Goal: Transaction & Acquisition: Subscribe to service/newsletter

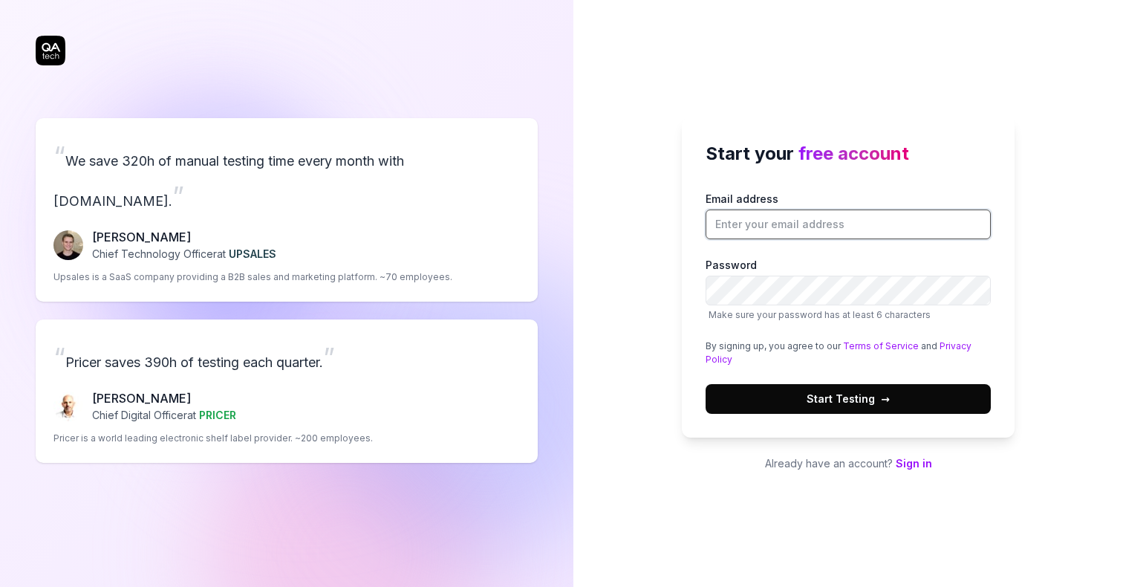
click at [825, 223] on input "Email address" at bounding box center [848, 224] width 285 height 30
click at [601, 377] on div "Start your free account Email address Password Make sure your password has at l…" at bounding box center [848, 293] width 550 height 587
click at [792, 224] on input "Email address" at bounding box center [848, 224] width 285 height 30
type input "[EMAIL_ADDRESS][DOMAIN_NAME]"
click at [917, 394] on button "Start Testing →" at bounding box center [848, 399] width 285 height 30
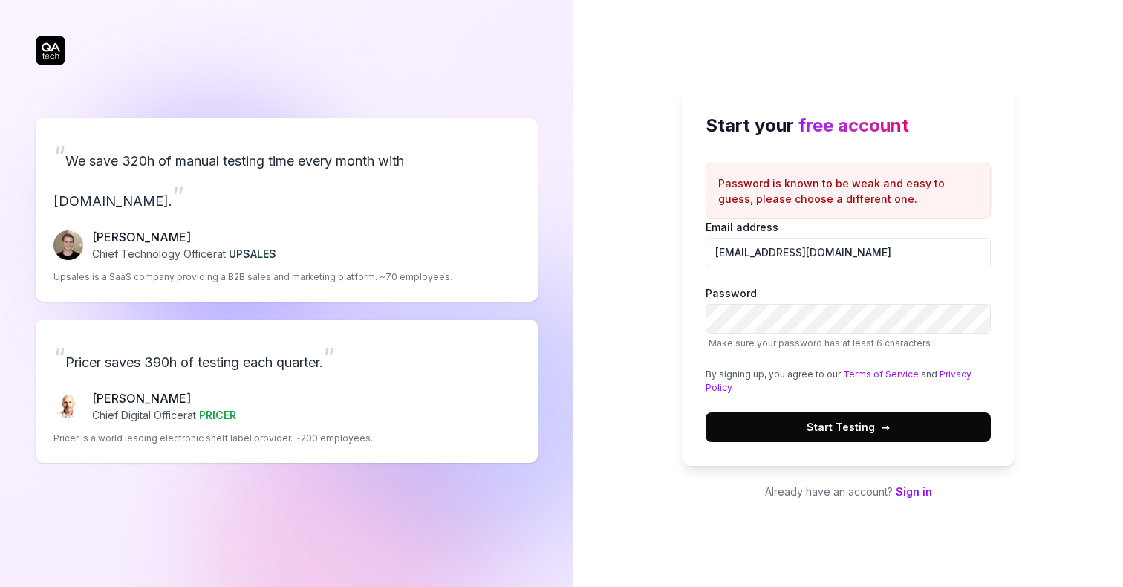
click at [913, 492] on link "Sign in" at bounding box center [914, 491] width 36 height 13
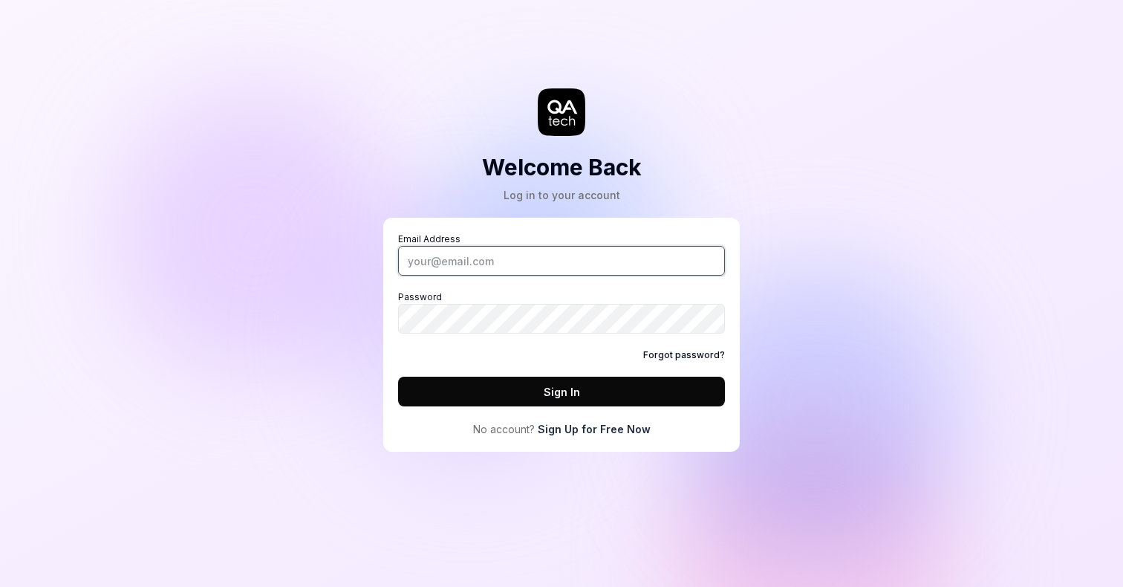
click at [425, 267] on input "Email Address" at bounding box center [561, 261] width 327 height 30
type input "[EMAIL_ADDRESS][DOMAIN_NAME]"
click at [592, 427] on link "Sign Up for Free Now" at bounding box center [594, 429] width 113 height 16
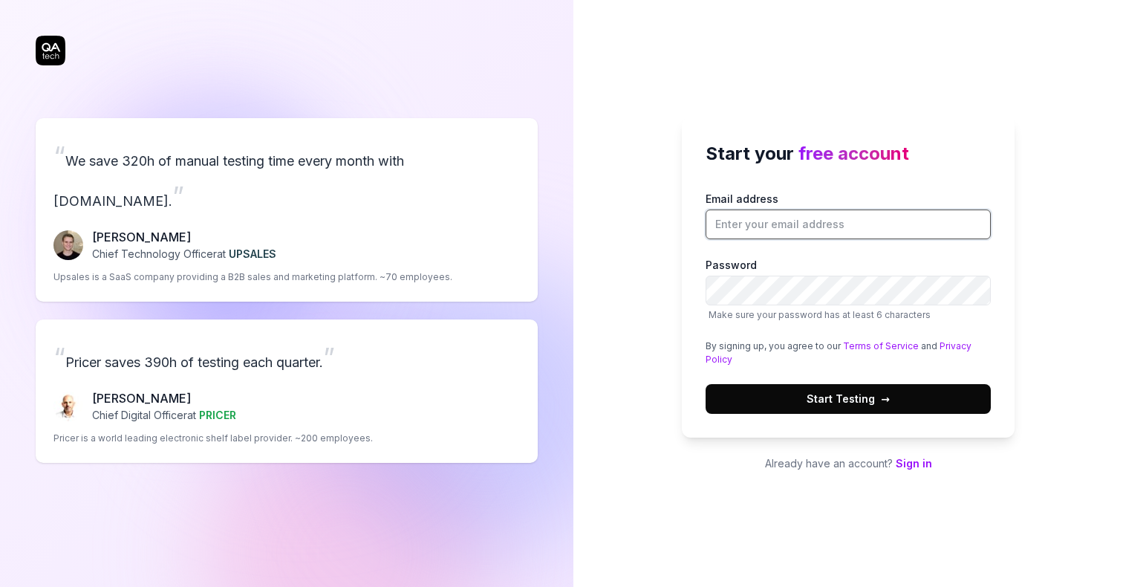
click at [758, 233] on input "Email address" at bounding box center [848, 224] width 285 height 30
type input "[EMAIL_ADDRESS][DOMAIN_NAME]"
click at [885, 395] on span "→" at bounding box center [885, 399] width 9 height 16
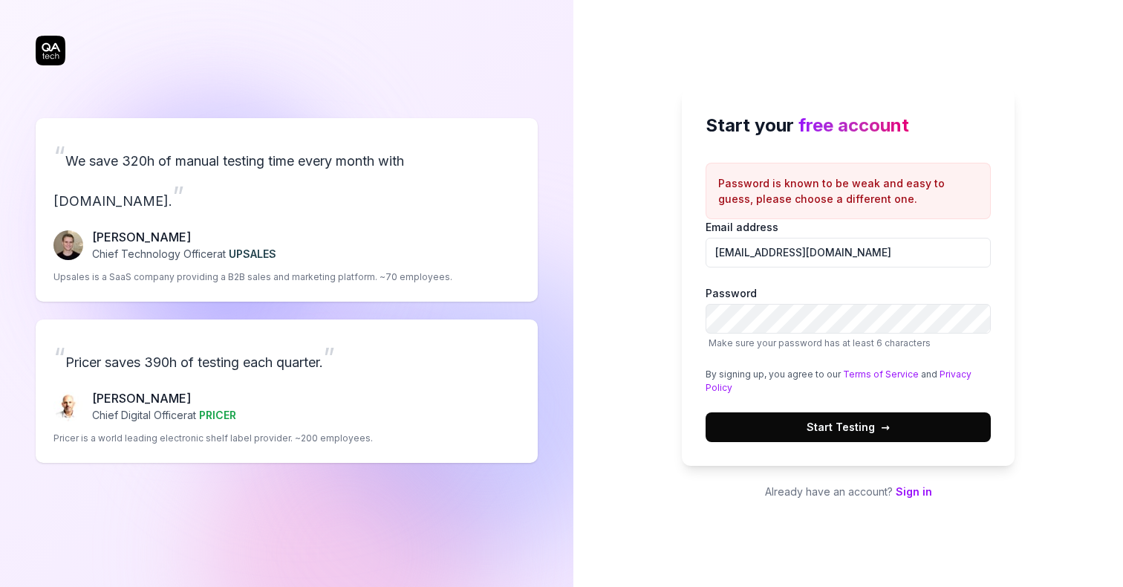
click at [913, 489] on link "Sign in" at bounding box center [914, 491] width 36 height 13
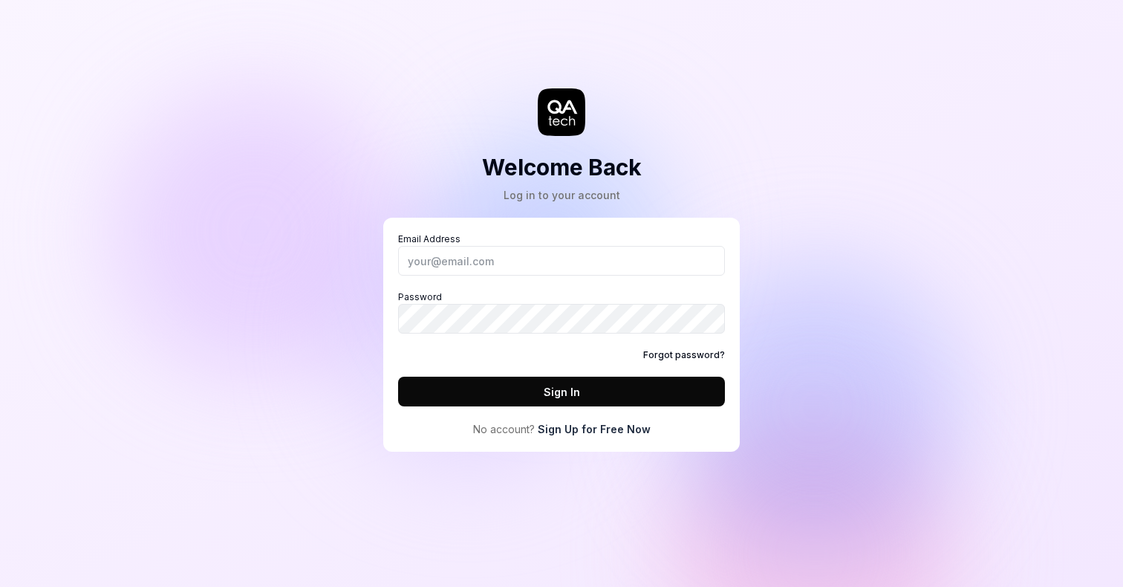
click at [596, 431] on link "Sign Up for Free Now" at bounding box center [594, 429] width 113 height 16
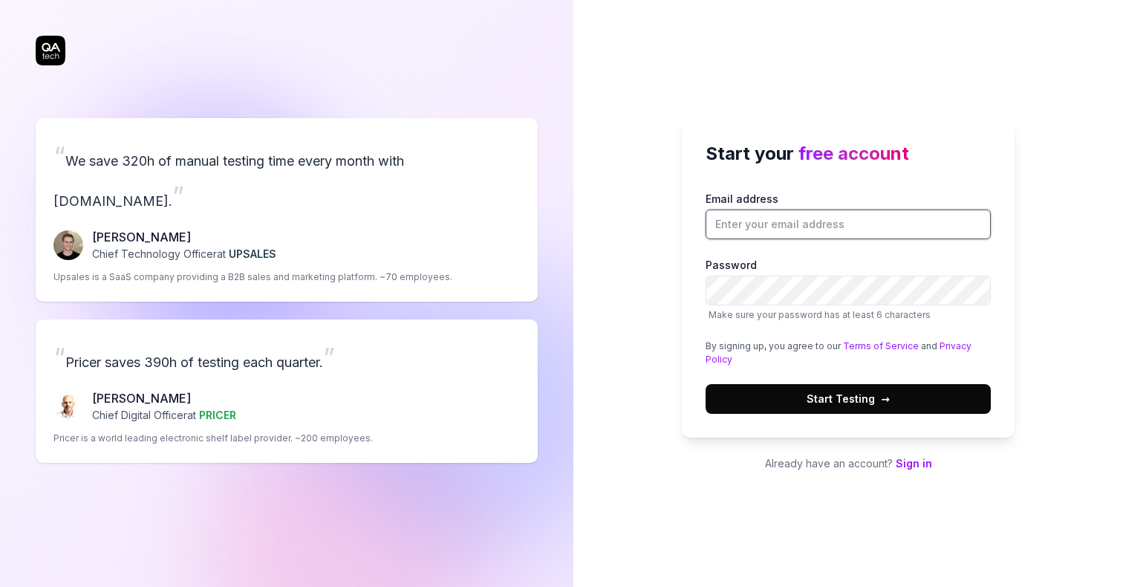
click at [802, 222] on input "Email address" at bounding box center [848, 224] width 285 height 30
type input "[EMAIL_ADDRESS][DOMAIN_NAME]"
click at [917, 393] on button "Start Testing →" at bounding box center [848, 399] width 285 height 30
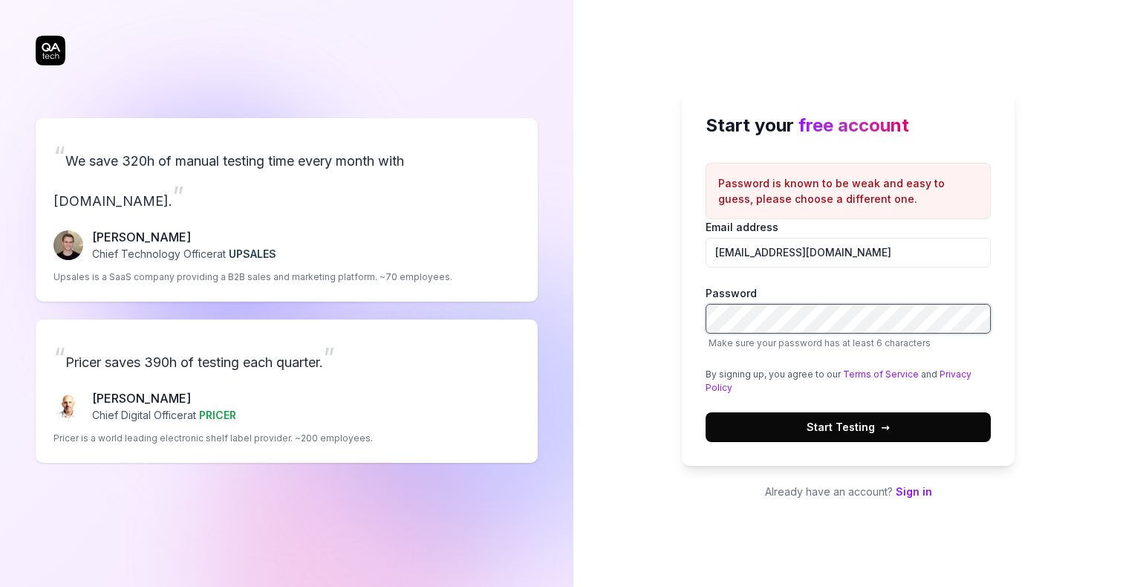
click at [634, 319] on div "Start your free account Password is known to be weak and easy to guess, please …" at bounding box center [848, 293] width 550 height 587
click at [865, 422] on span "Start Testing →" at bounding box center [848, 427] width 83 height 16
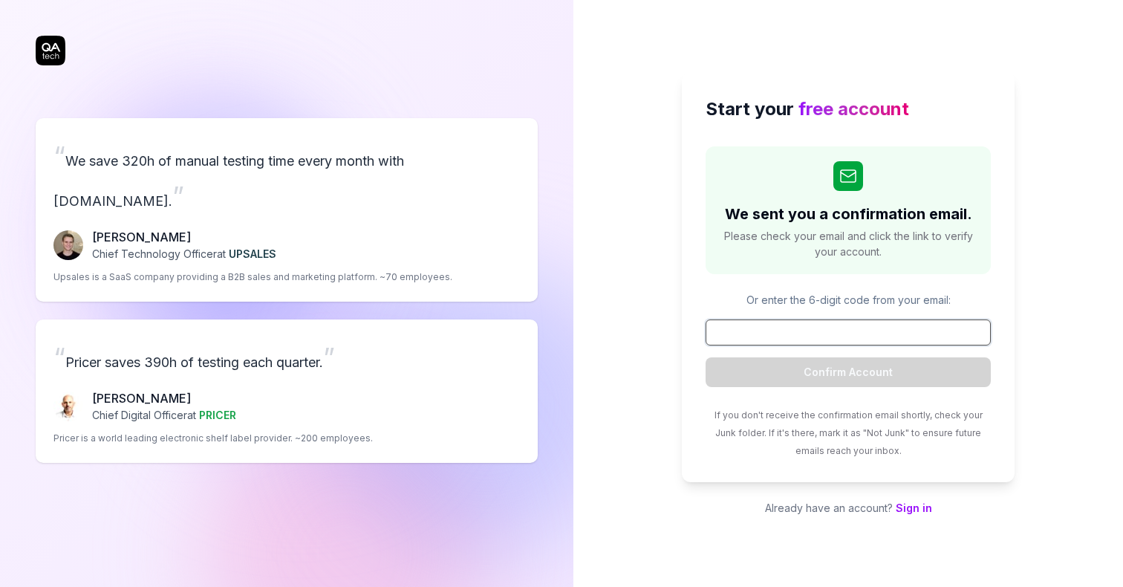
paste input "600516"
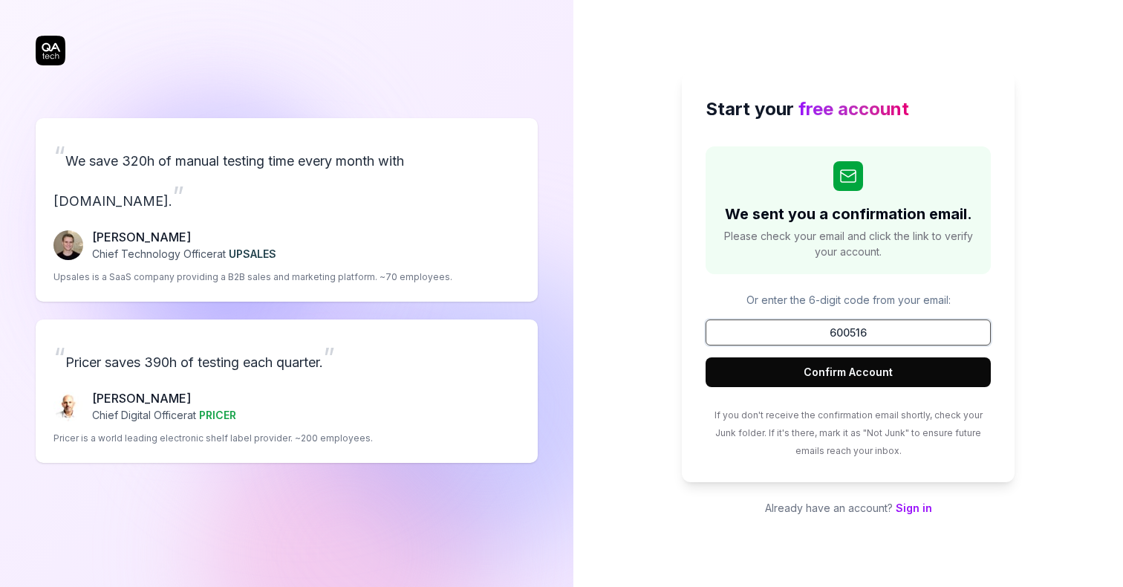
type input "600516"
click at [899, 368] on button "Confirm Account" at bounding box center [848, 372] width 285 height 30
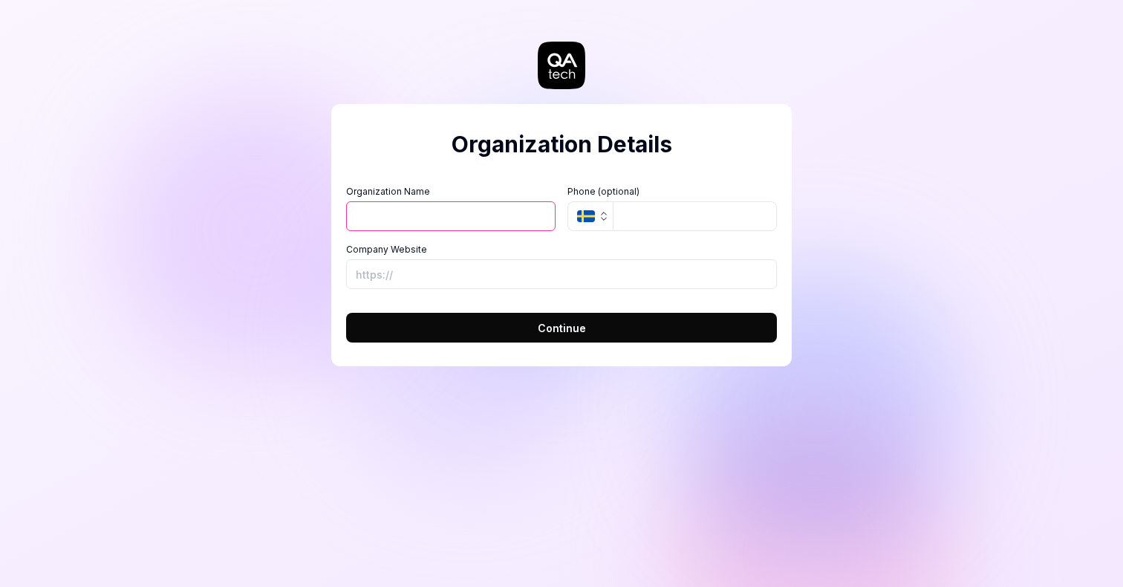
click at [405, 219] on input "Organization Name" at bounding box center [450, 216] width 209 height 30
type input "CloudRay"
click at [388, 281] on input "Company Website" at bounding box center [561, 274] width 431 height 30
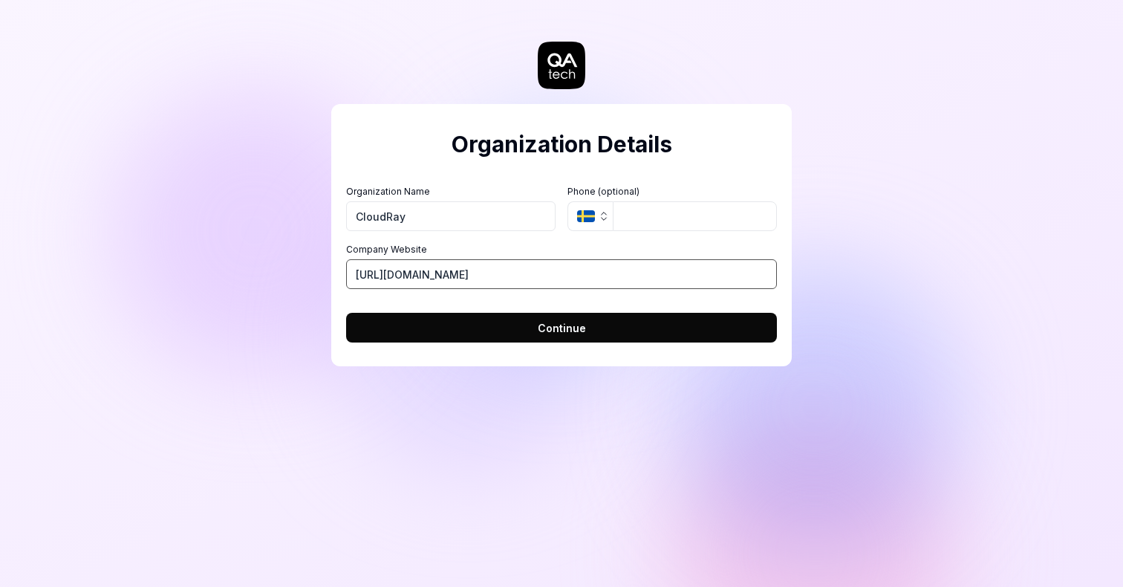
type input "[URL][DOMAIN_NAME]"
click at [618, 319] on button "Continue" at bounding box center [561, 328] width 431 height 30
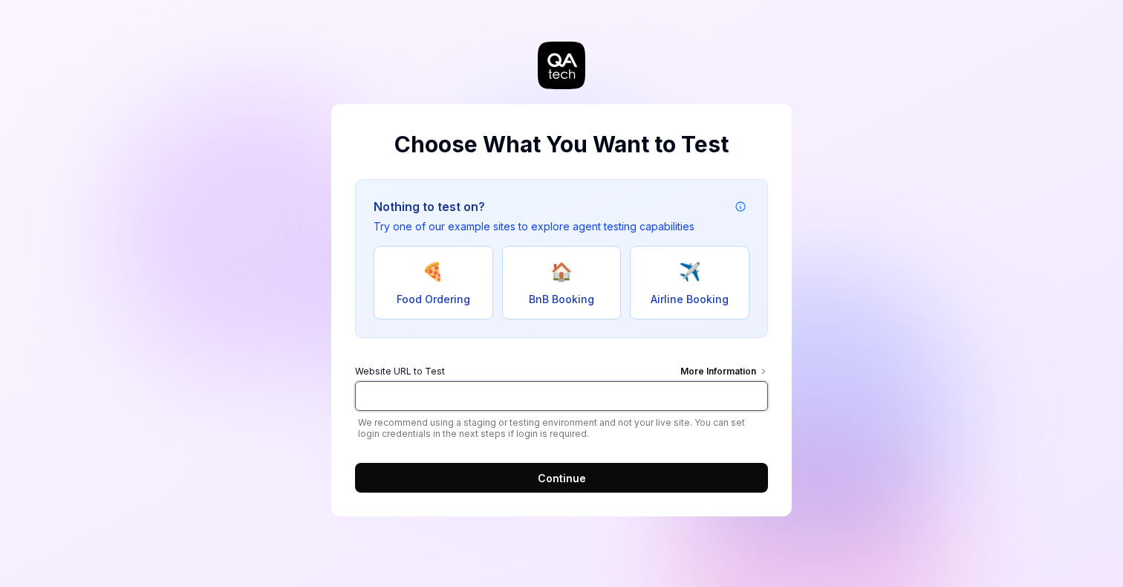
click at [522, 403] on input "Website URL to Test More Information" at bounding box center [561, 396] width 413 height 30
type input "[URL][DOMAIN_NAME]"
click at [515, 484] on button "Continue" at bounding box center [561, 478] width 413 height 30
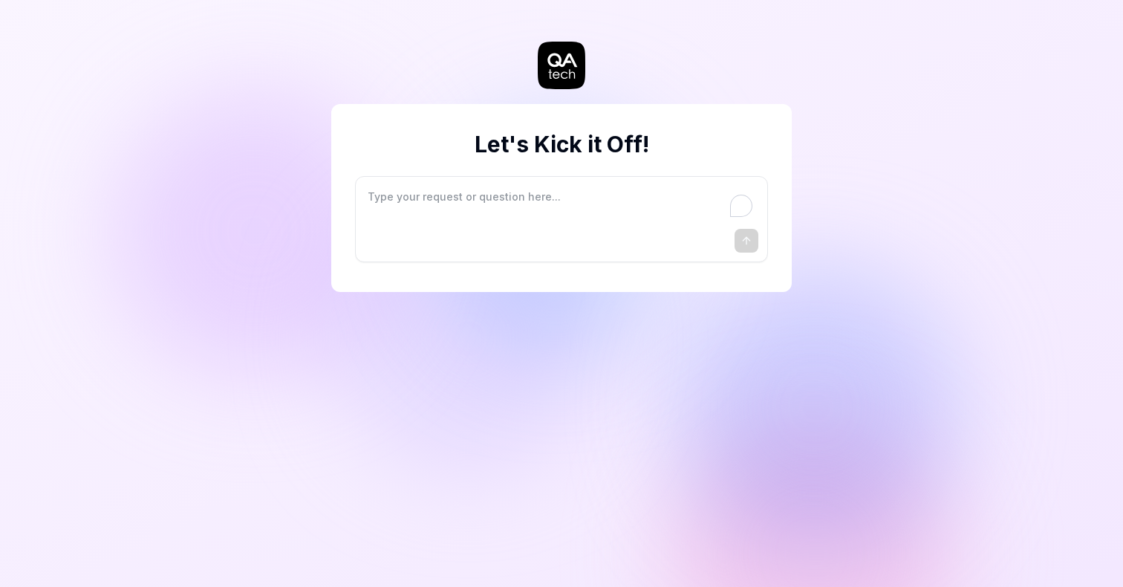
type textarea "*"
type textarea "I"
type textarea "*"
type textarea "I"
type textarea "*"
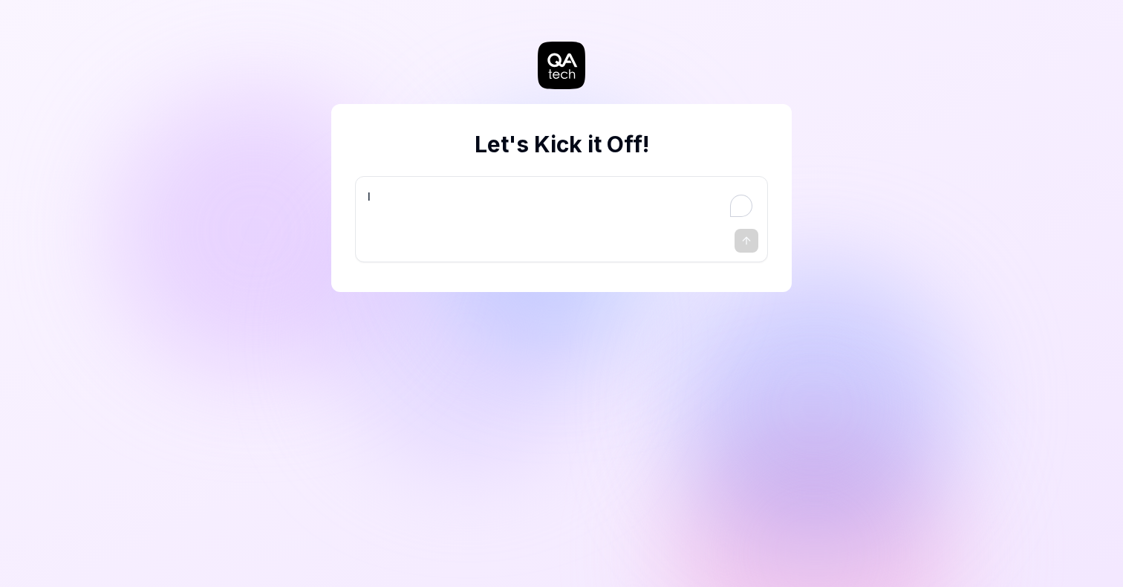
type textarea "I w"
type textarea "*"
type textarea "I wa"
type textarea "*"
type textarea "I wan"
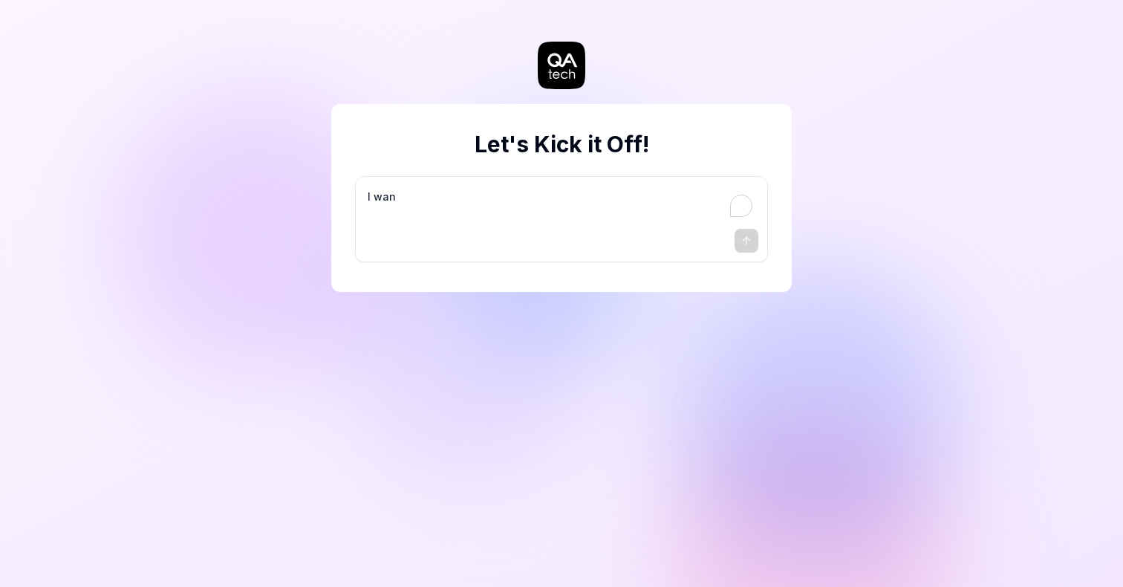
type textarea "*"
type textarea "I want"
type textarea "*"
type textarea "I want"
type textarea "*"
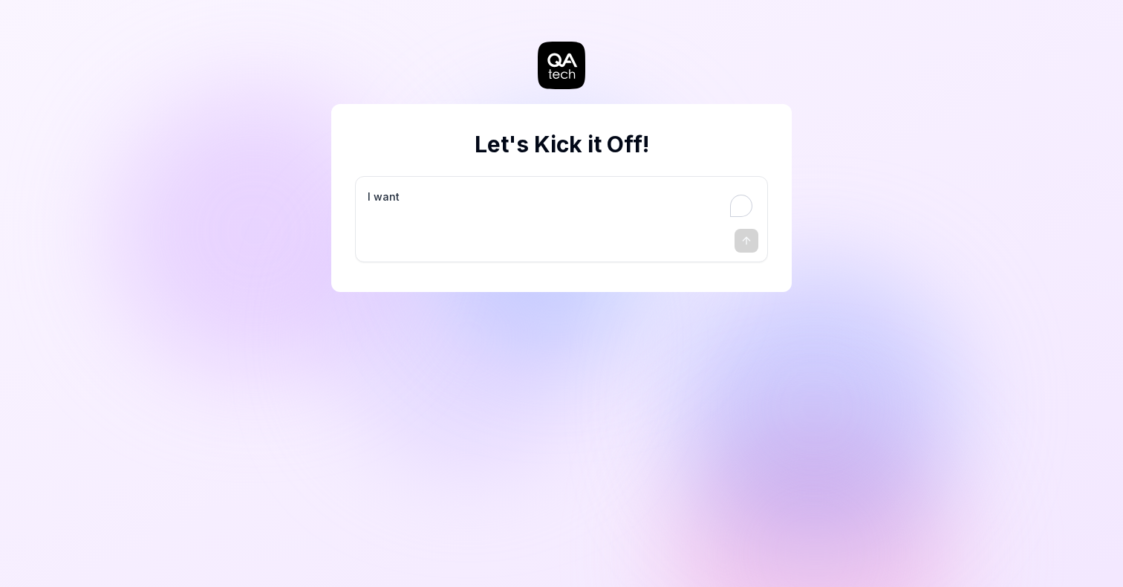
type textarea "I want a"
type textarea "*"
type textarea "I want a"
type textarea "*"
type textarea "I want a g"
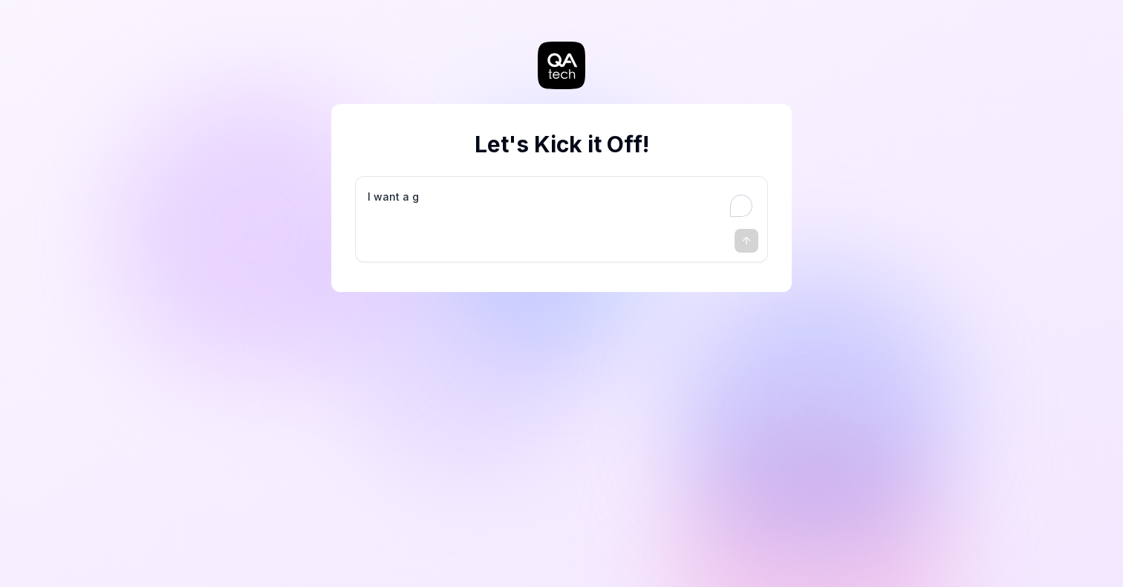
type textarea "*"
type textarea "I want a go"
type textarea "*"
type textarea "I want a goo"
type textarea "*"
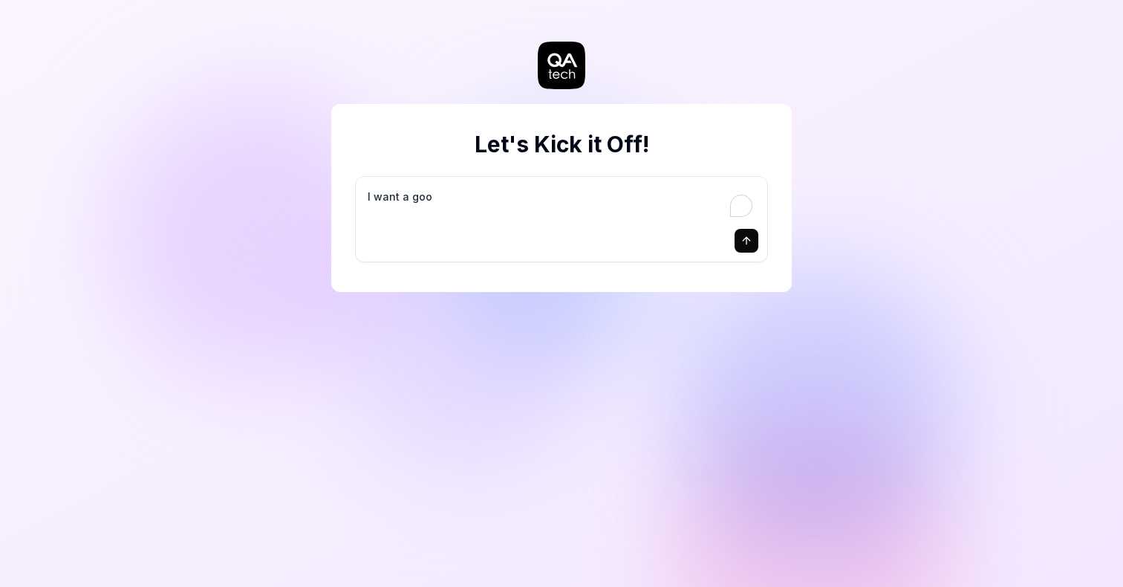
type textarea "I want a good"
type textarea "*"
type textarea "I want a good"
type textarea "*"
type textarea "I want a good t"
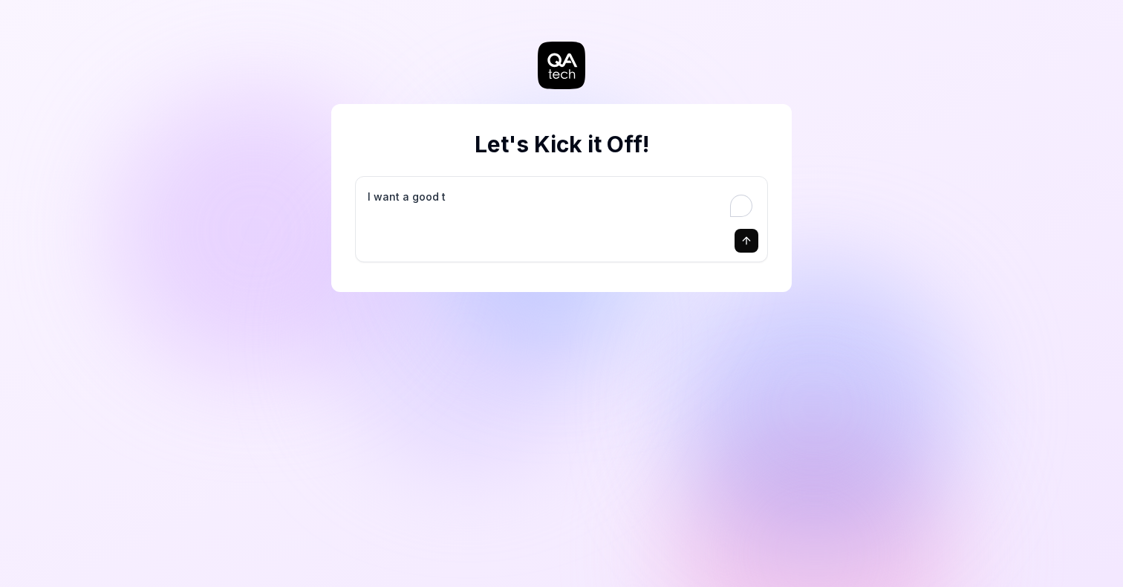
type textarea "*"
type textarea "I want a good te"
type textarea "*"
type textarea "I want a good tes"
type textarea "*"
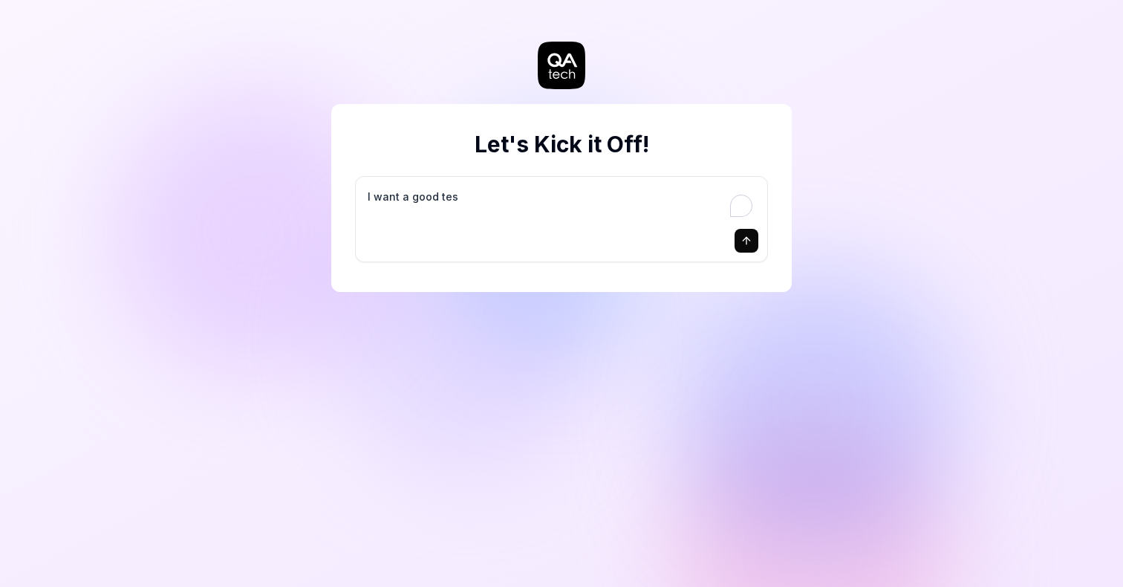
type textarea "I want a good test"
type textarea "*"
type textarea "I want a good test"
type textarea "*"
type textarea "I want a good test s"
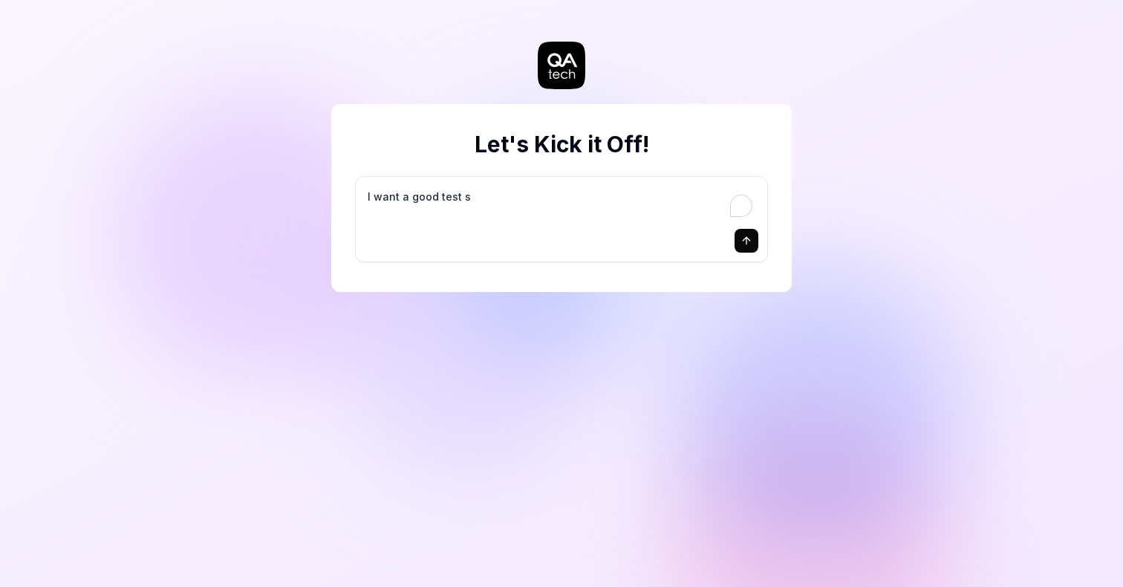
type textarea "*"
type textarea "I want a good test se"
type textarea "*"
type textarea "I want a good test set"
type textarea "*"
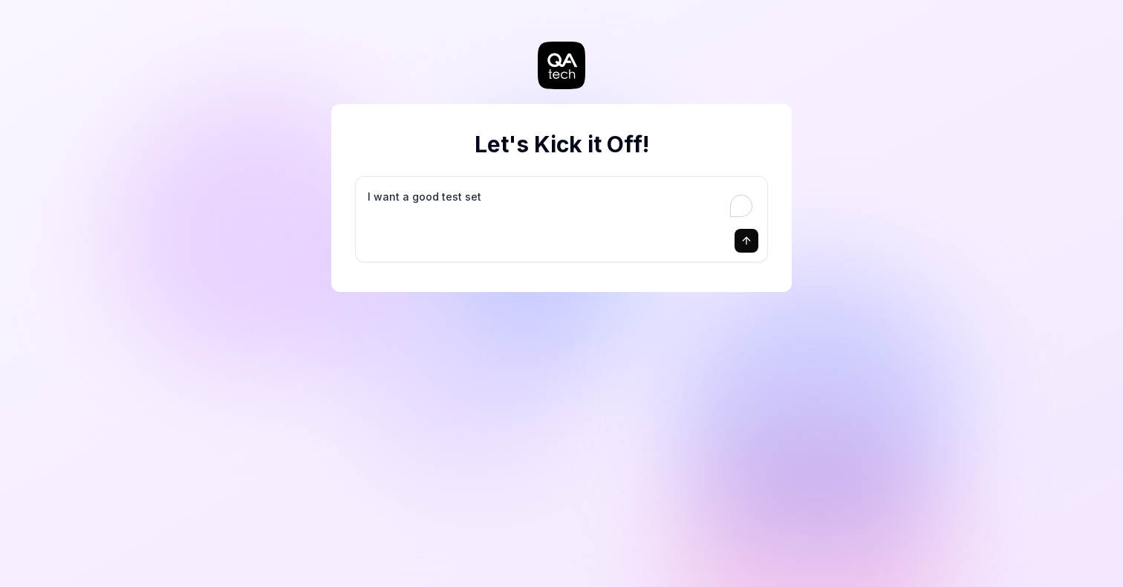
type textarea "I want a good test setu"
type textarea "*"
type textarea "I want a good test setup"
type textarea "*"
type textarea "I want a good test setup"
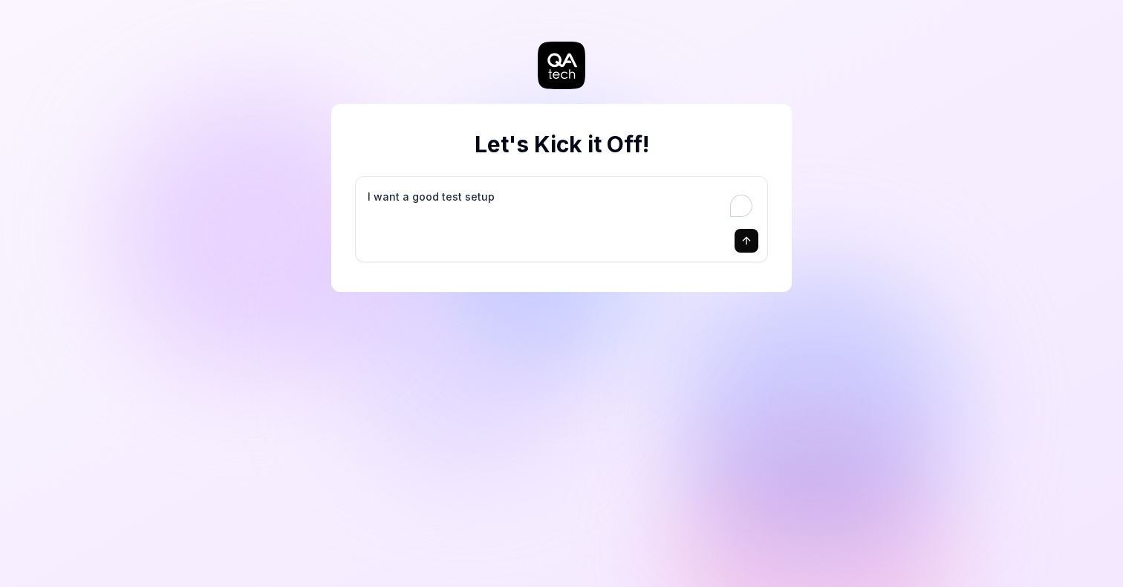
type textarea "*"
type textarea "I want a good test setup f"
type textarea "*"
type textarea "I want a good test setup fo"
type textarea "*"
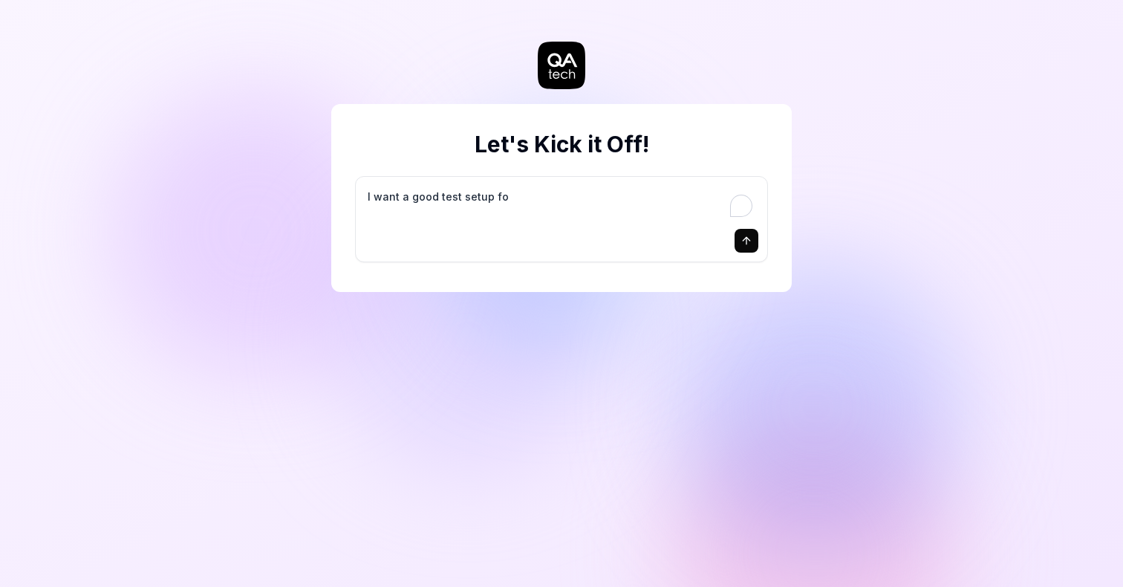
type textarea "I want a good test setup for"
type textarea "*"
type textarea "I want a good test setup for"
type textarea "*"
type textarea "I want a good test setup for m"
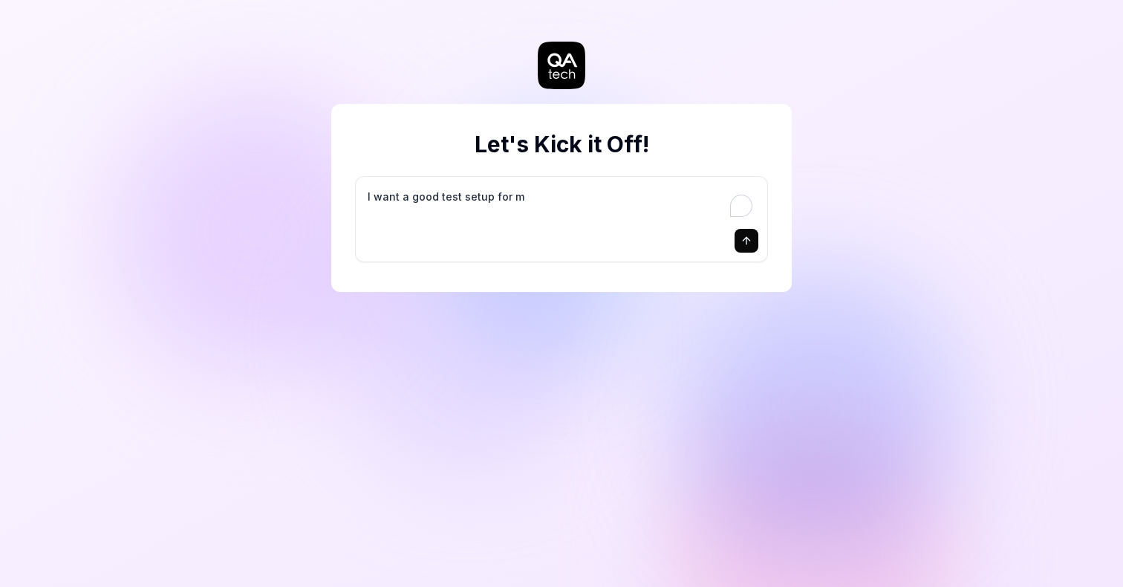
type textarea "*"
type textarea "I want a good test setup for my"
type textarea "*"
type textarea "I want a good test setup for my"
type textarea "*"
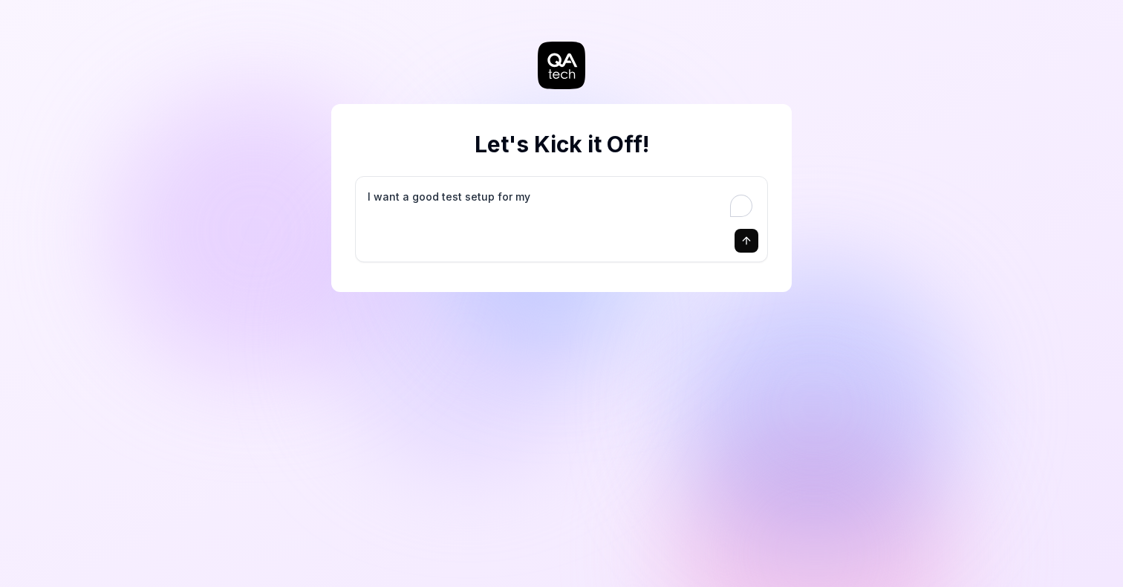
type textarea "I want a good test setup for my s"
type textarea "*"
type textarea "I want a good test setup for my si"
type textarea "*"
type textarea "I want a good test setup for my sit"
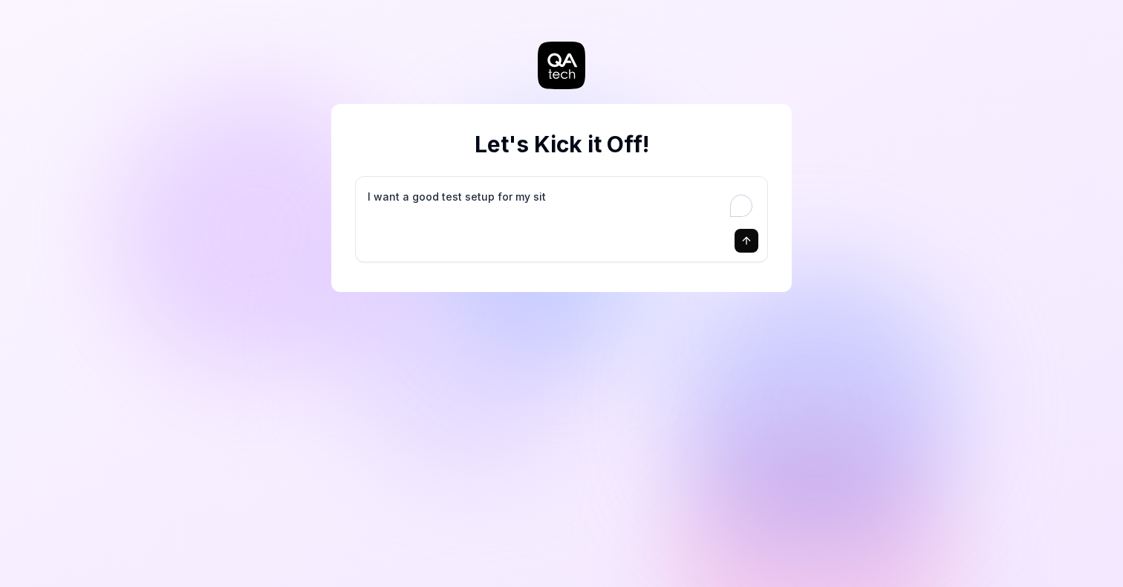
type textarea "*"
type textarea "I want a good test setup for my site"
type textarea "*"
type textarea "I want a good test setup for my site"
type textarea "*"
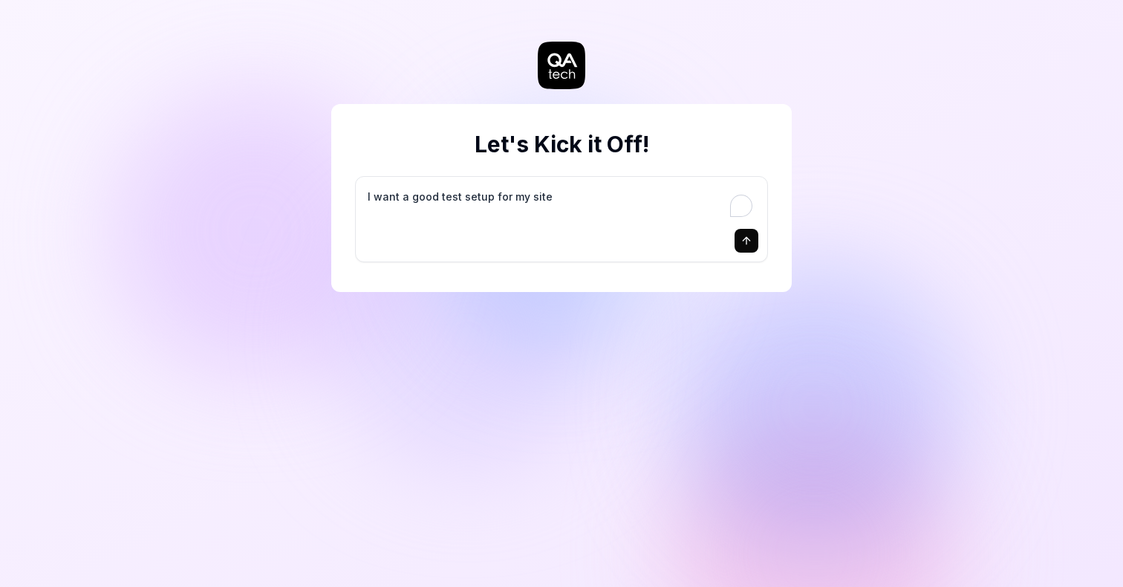
type textarea "I want a good test setup for my site -"
type textarea "*"
type textarea "I want a good test setup for my site -"
type textarea "*"
type textarea "I want a good test setup for my site - h"
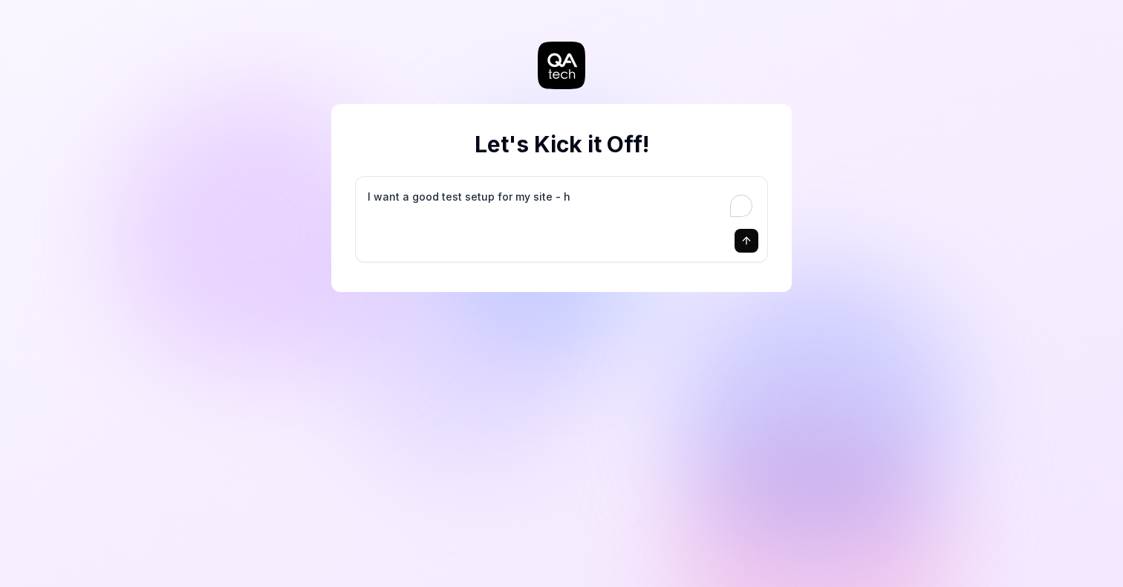
type textarea "*"
type textarea "I want a good test setup for my site - he"
type textarea "*"
type textarea "I want a good test setup for my site - hel"
type textarea "*"
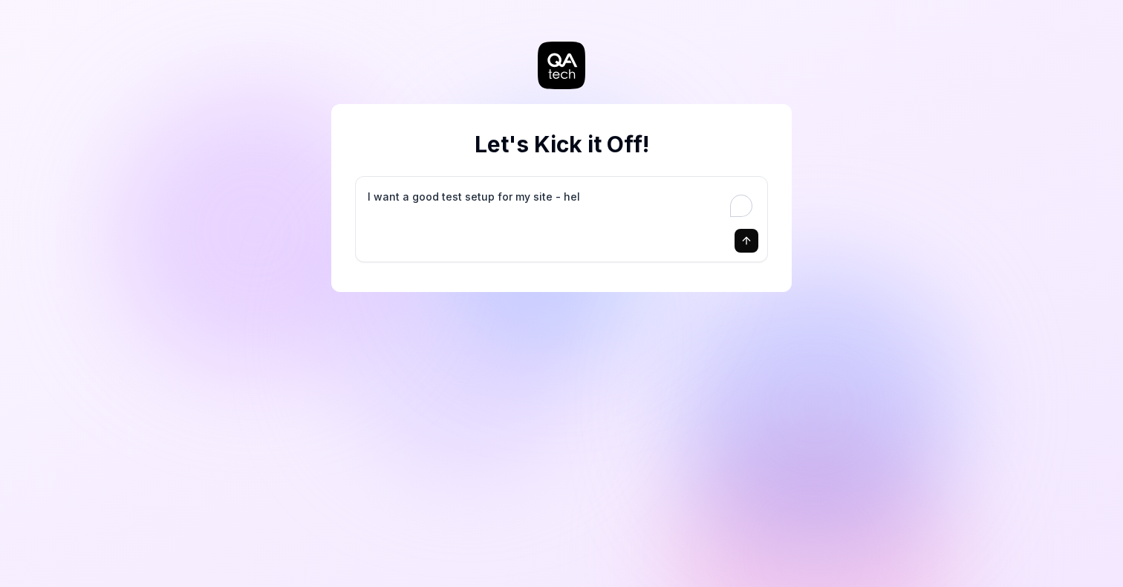
type textarea "I want a good test setup for my site - help"
type textarea "*"
type textarea "I want a good test setup for my site - help"
type textarea "*"
type textarea "I want a good test setup for my site - help m"
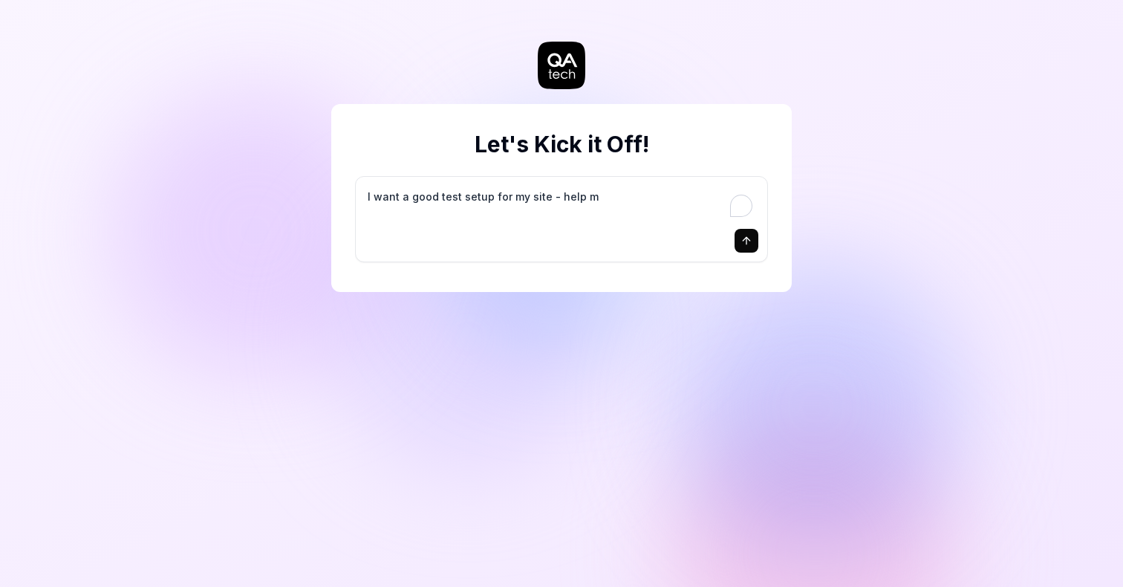
type textarea "*"
type textarea "I want a good test setup for my site - help me"
type textarea "*"
type textarea "I want a good test setup for my site - help me"
type textarea "*"
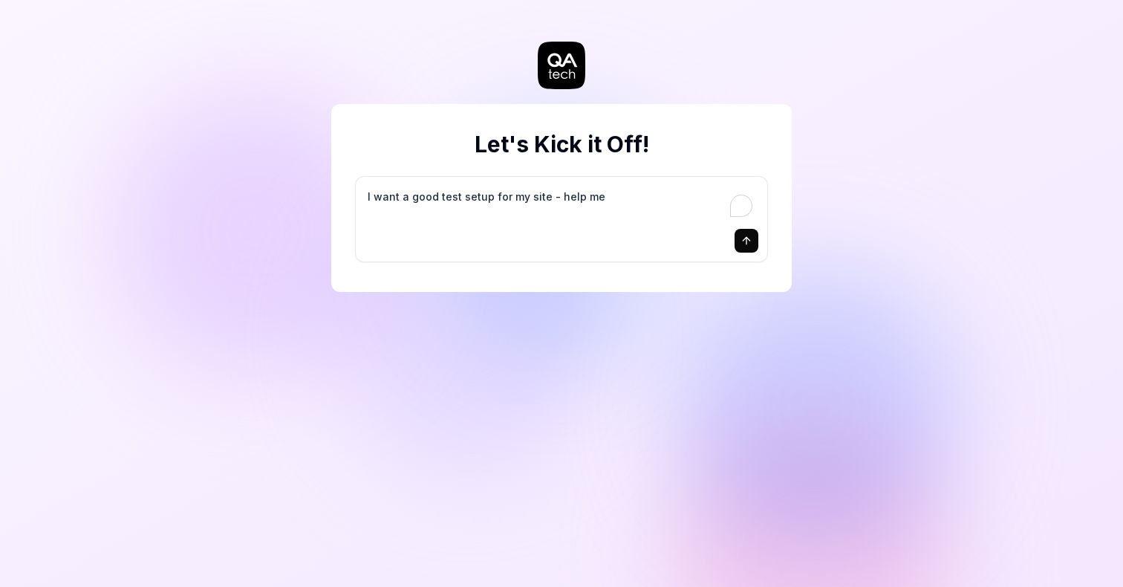
type textarea "I want a good test setup for my site - help me c"
type textarea "*"
type textarea "I want a good test setup for my site - help me cr"
type textarea "*"
type textarea "I want a good test setup for my site - help me cre"
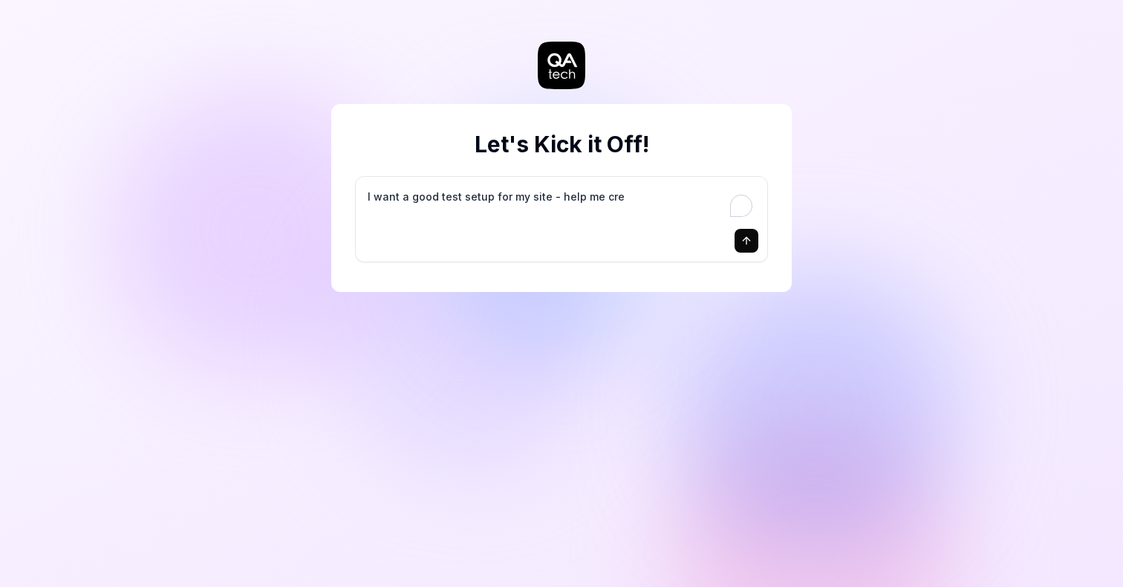
type textarea "*"
type textarea "I want a good test setup for my site - help me crea"
type textarea "*"
type textarea "I want a good test setup for my site - help me creat"
type textarea "*"
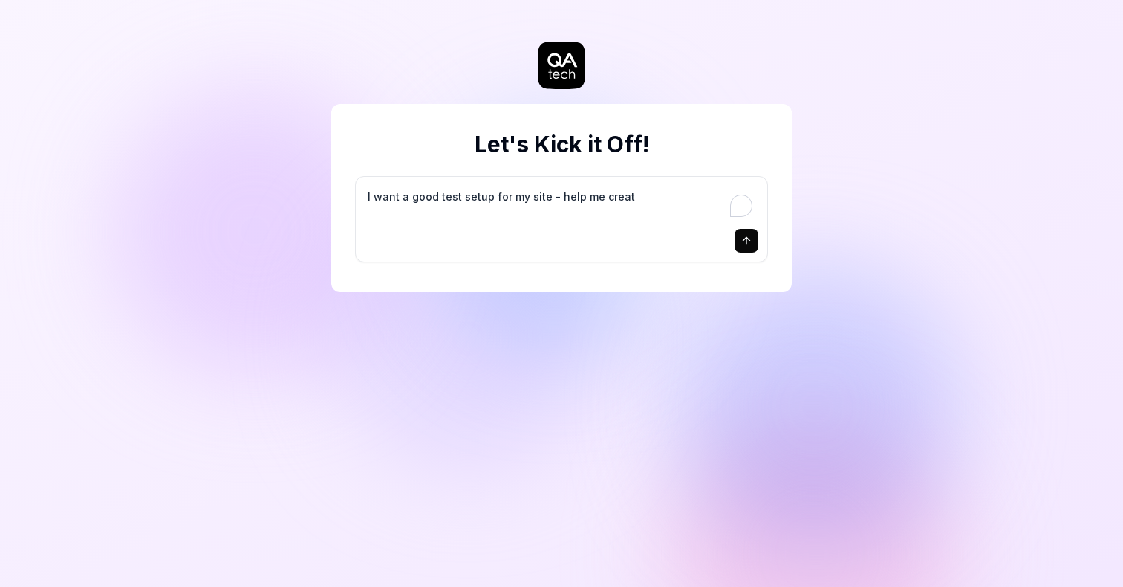
type textarea "I want a good test setup for my site - help me create"
type textarea "*"
type textarea "I want a good test setup for my site - help me create"
type textarea "*"
type textarea "I want a good test setup for my site - help me create t"
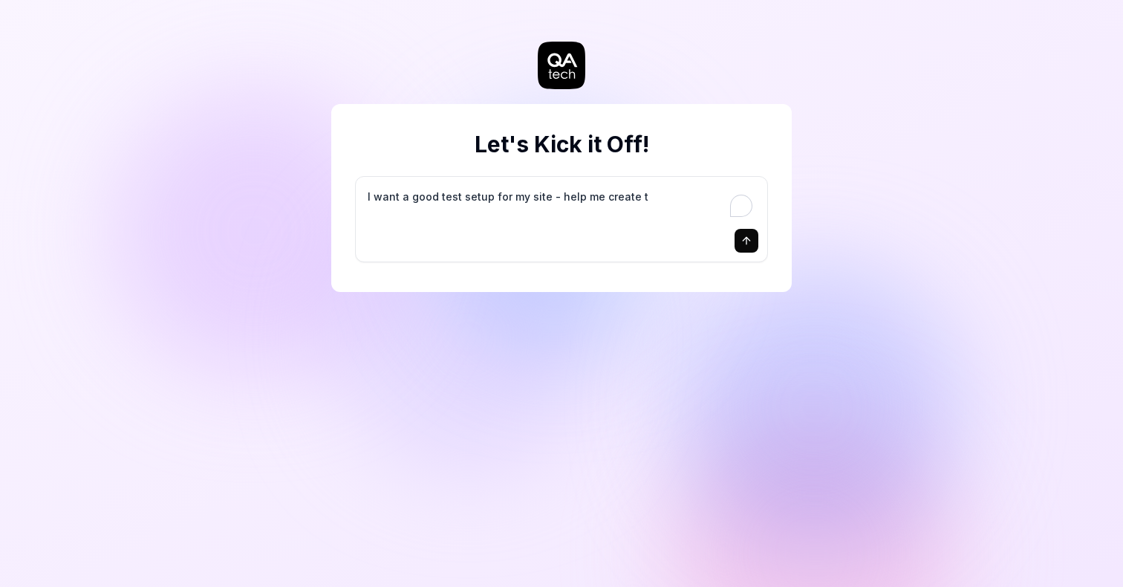
type textarea "*"
type textarea "I want a good test setup for my site - help me create th"
type textarea "*"
type textarea "I want a good test setup for my site - help me create the"
type textarea "*"
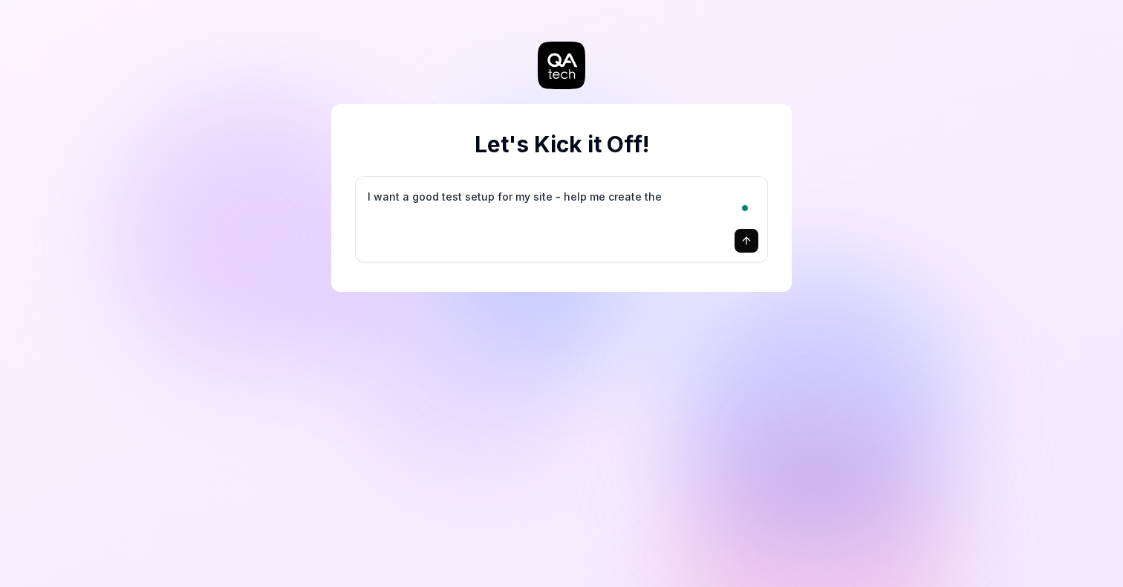
type textarea "I want a good test setup for my site - help me create the"
type textarea "*"
type textarea "I want a good test setup for my site - help me create the f"
type textarea "*"
type textarea "I want a good test setup for my site - help me create the fi"
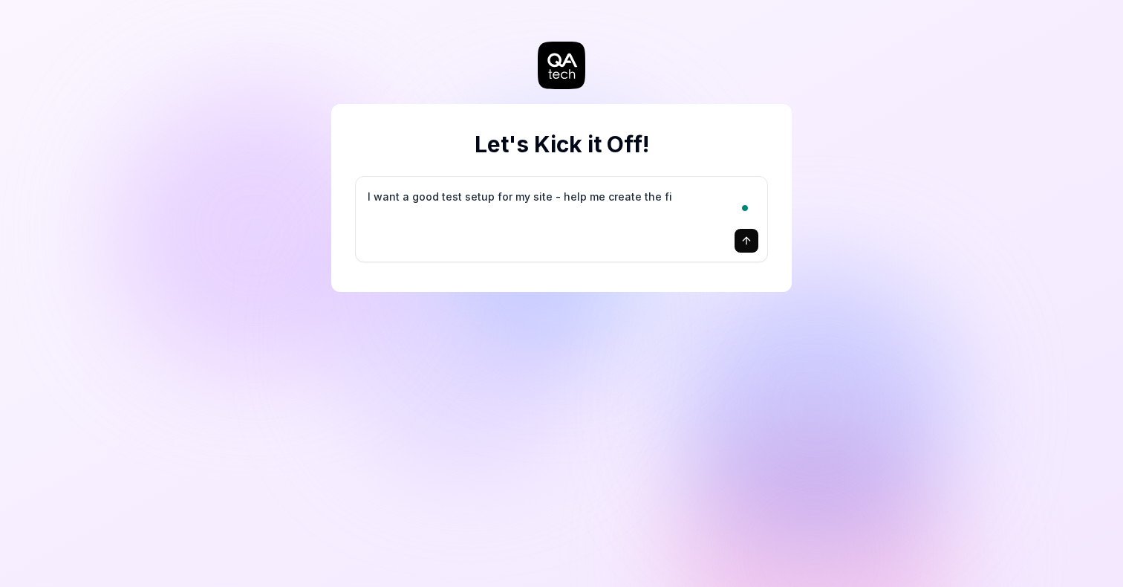
type textarea "*"
type textarea "I want a good test setup for my site - help me create the fir"
type textarea "*"
type textarea "I want a good test setup for my site - help me create the firs"
type textarea "*"
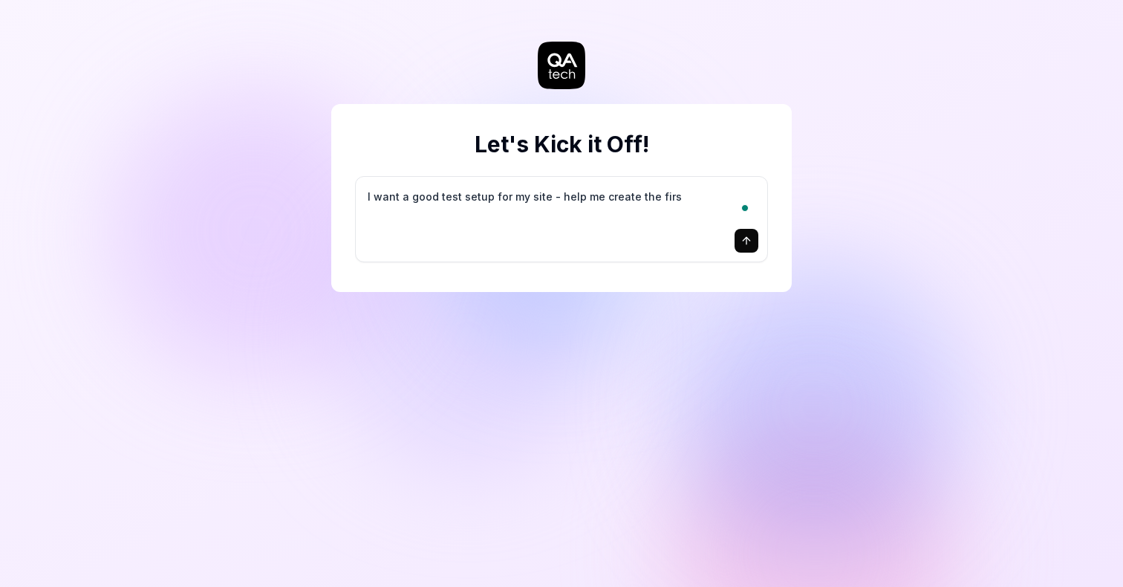
type textarea "I want a good test setup for my site - help me create the first"
type textarea "*"
type textarea "I want a good test setup for my site - help me create the first"
type textarea "*"
type textarea "I want a good test setup for my site - help me create the first 3"
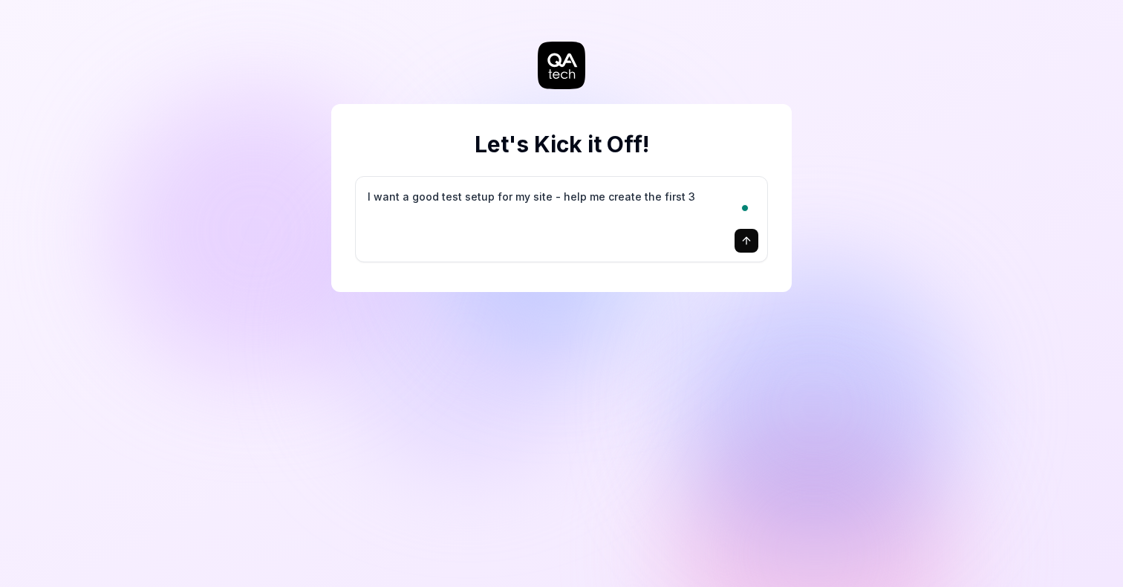
type textarea "*"
type textarea "I want a good test setup for my site - help me create the first 3-"
type textarea "*"
type textarea "I want a good test setup for my site - help me create the first 3-5"
type textarea "*"
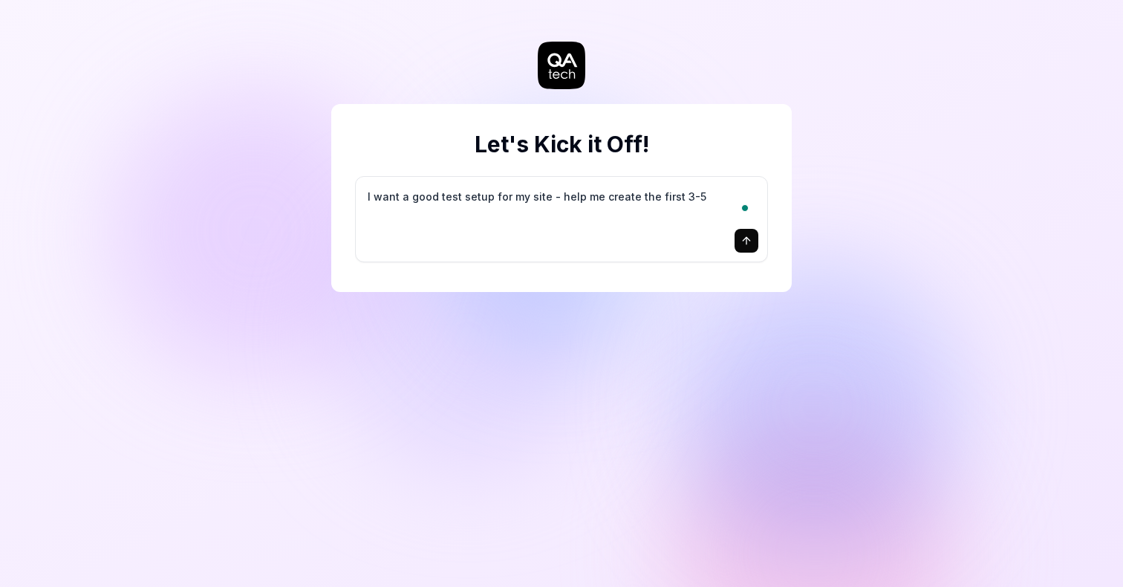
type textarea "I want a good test setup for my site - help me create the first 3-5"
type textarea "*"
type textarea "I want a good test setup for my site - help me create the first 3-5 t"
type textarea "*"
type textarea "I want a good test setup for my site - help me create the first 3-5 te"
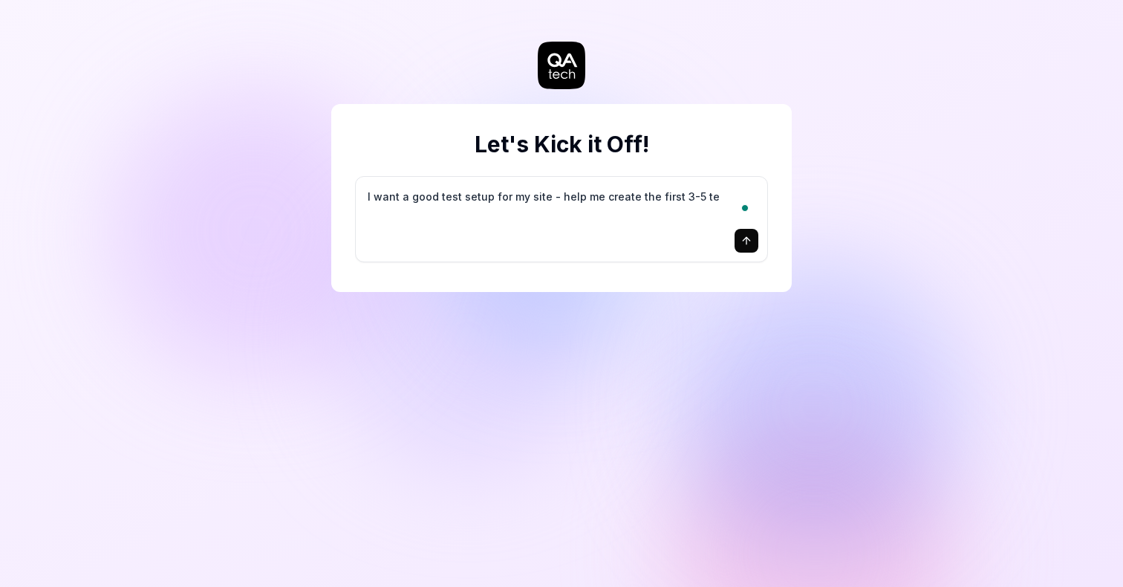
type textarea "*"
type textarea "I want a good test setup for my site - help me create the first 3-5 tes"
type textarea "*"
type textarea "I want a good test setup for my site - help me create the first 3-5 test"
type textarea "*"
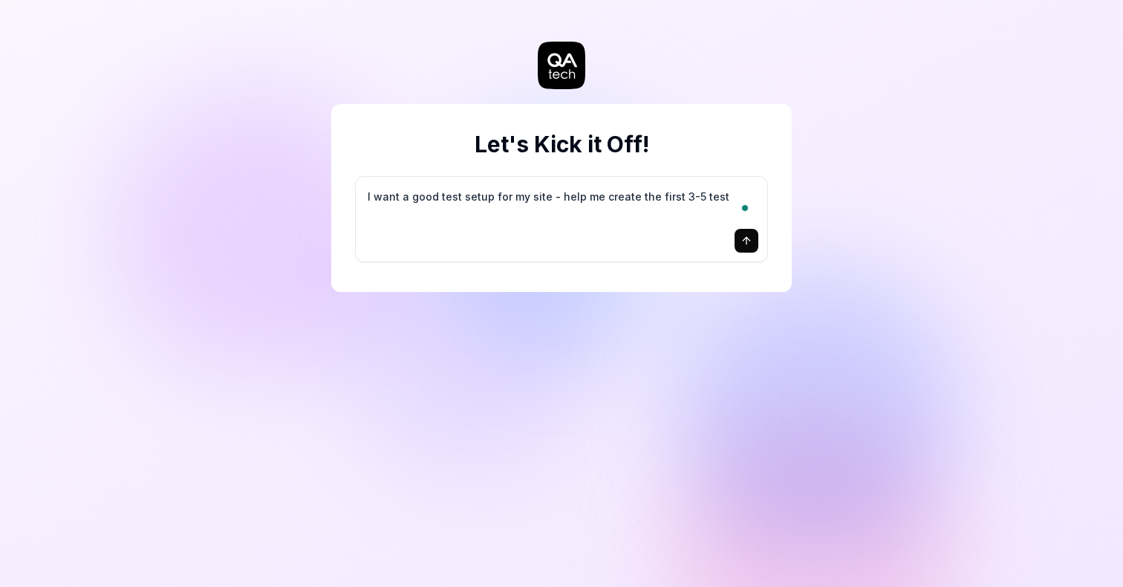
type textarea "I want a good test setup for my site - help me create the first 3-5 test"
type textarea "*"
type textarea "I want a good test setup for my site - help me create the first 3-5 test c"
type textarea "*"
type textarea "I want a good test setup for my site - help me create the first 3-5 test ca"
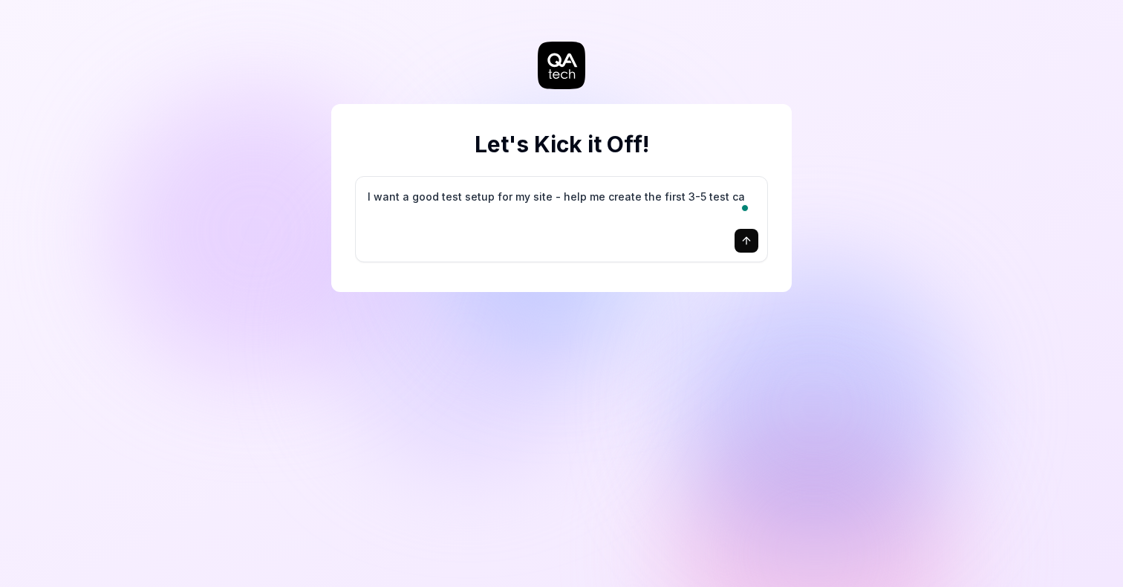
type textarea "*"
type textarea "I want a good test setup for my site - help me create the first 3-5 test cas"
type textarea "*"
type textarea "I want a good test setup for my site - help me create the first 3-5 test case"
type textarea "*"
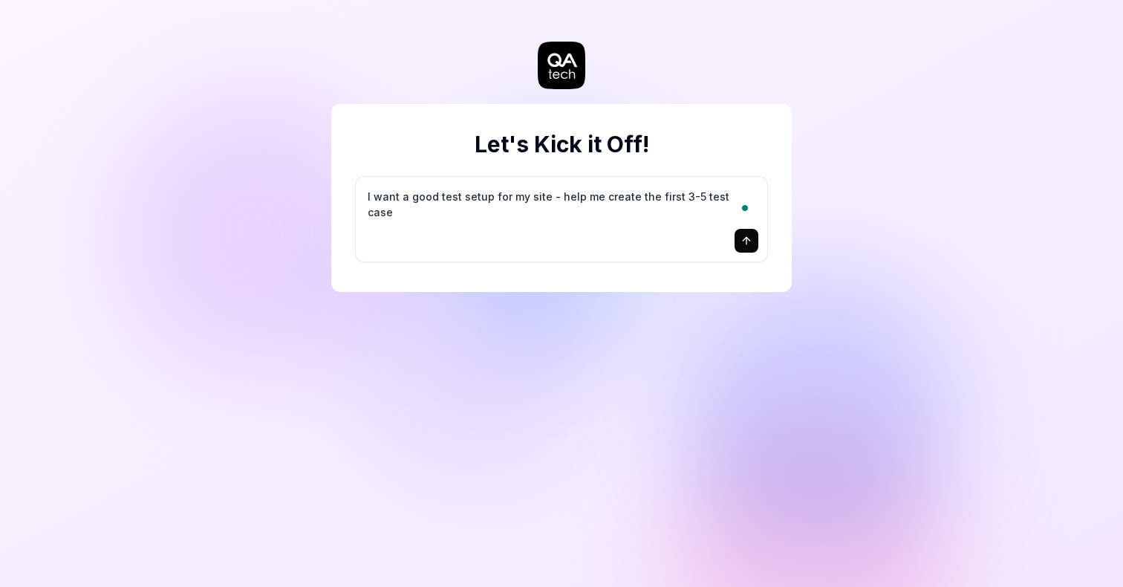
type textarea "I want a good test setup for my site - help me create the first 3-5 test cases"
click at [752, 245] on icon "submit" at bounding box center [746, 241] width 12 height 12
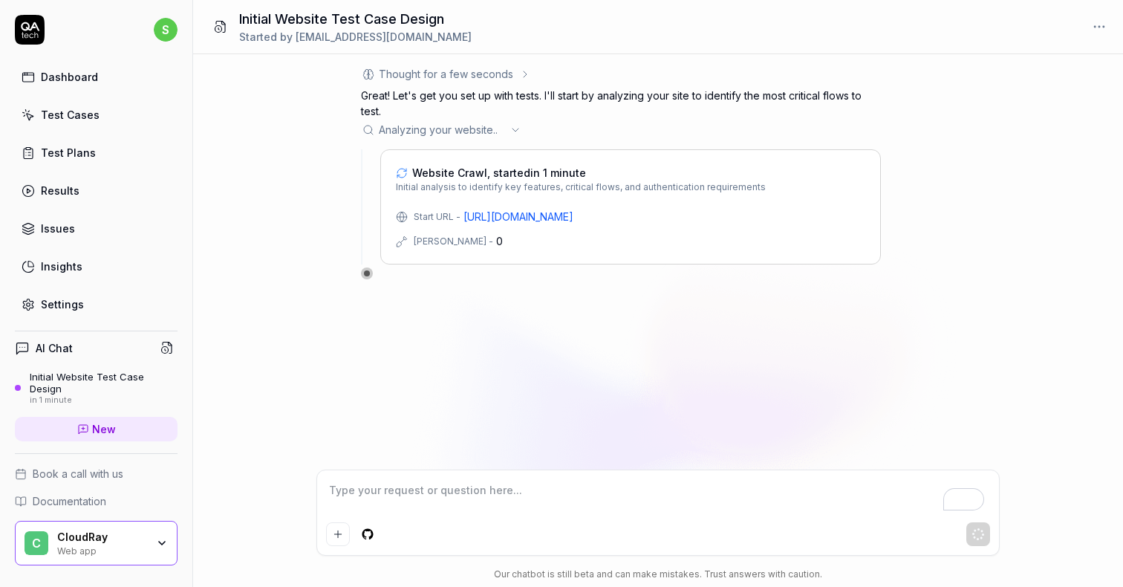
click at [156, 543] on icon "button" at bounding box center [162, 543] width 12 height 12
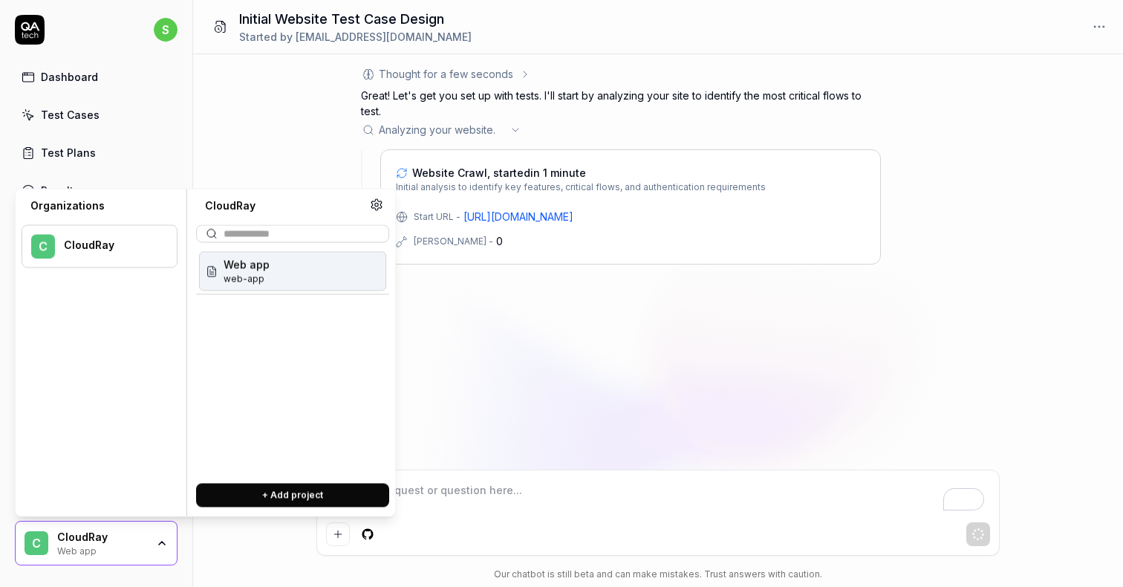
click at [531, 429] on div "Thought for a few seconds Great! Let's get you set up with tests. I'll start by…" at bounding box center [658, 261] width 930 height 415
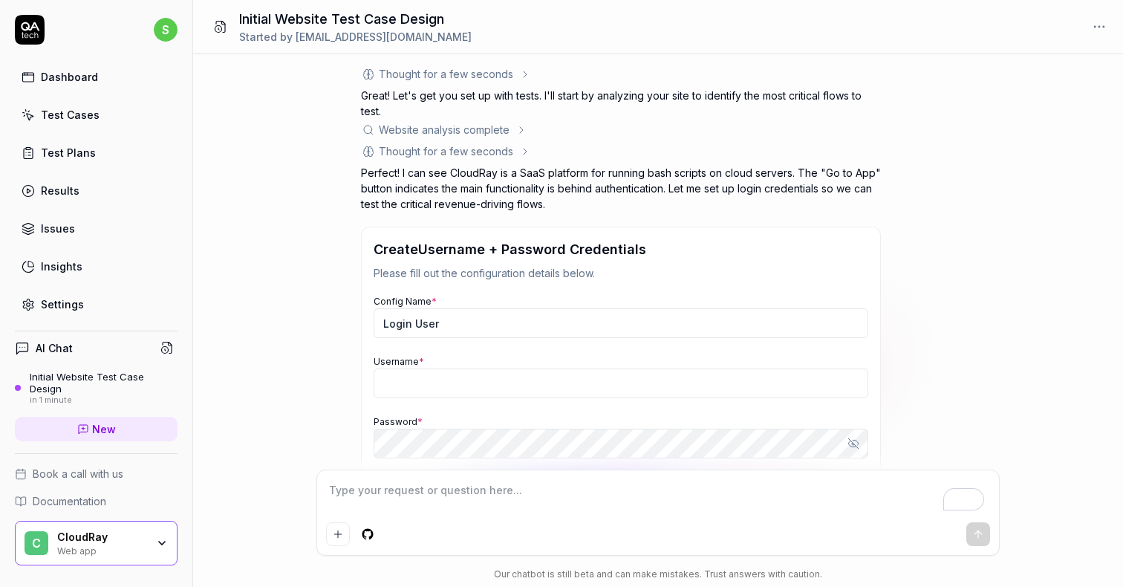
type textarea "*"
